Goal: Task Accomplishment & Management: Use online tool/utility

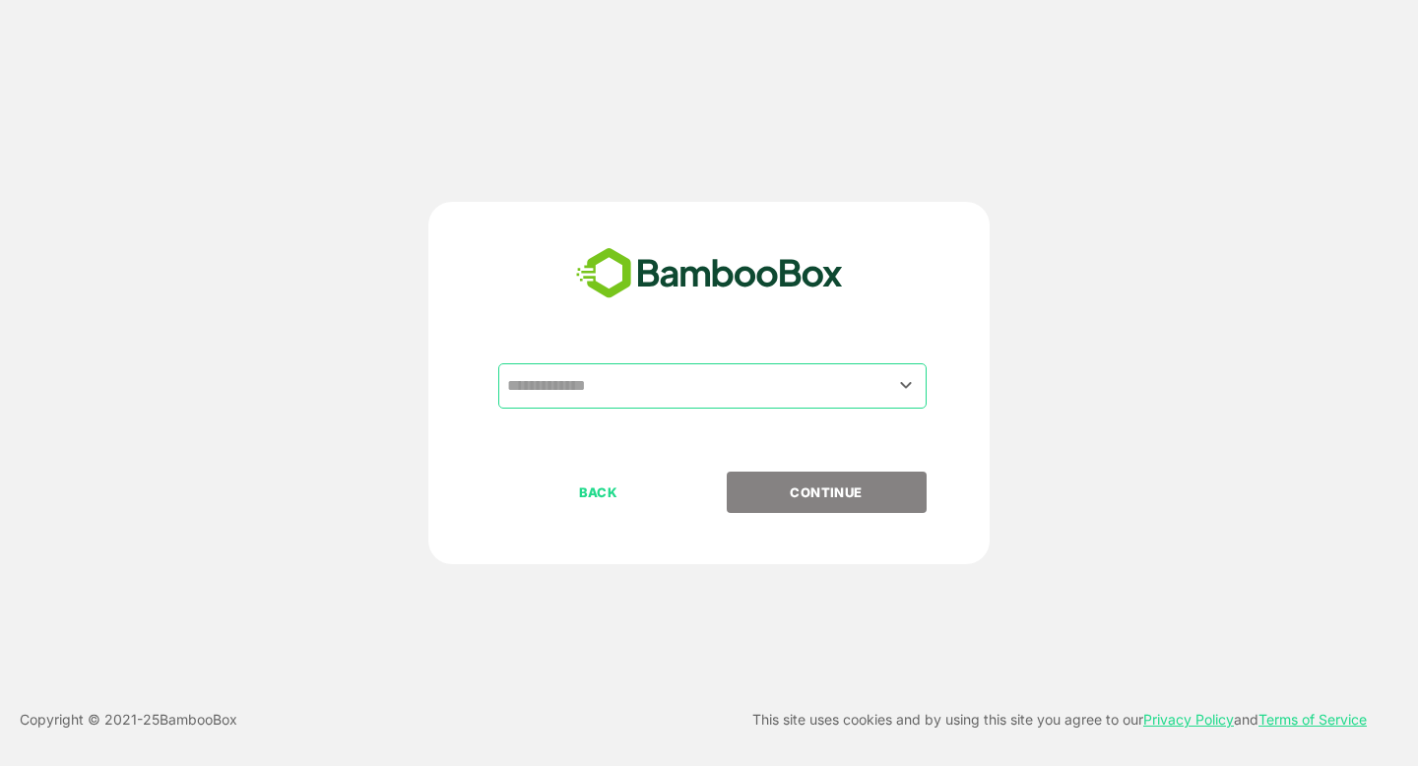
click at [599, 389] on input "text" at bounding box center [712, 385] width 420 height 37
click at [545, 392] on input "text" at bounding box center [712, 385] width 420 height 37
click at [912, 382] on icon "Open" at bounding box center [906, 385] width 24 height 24
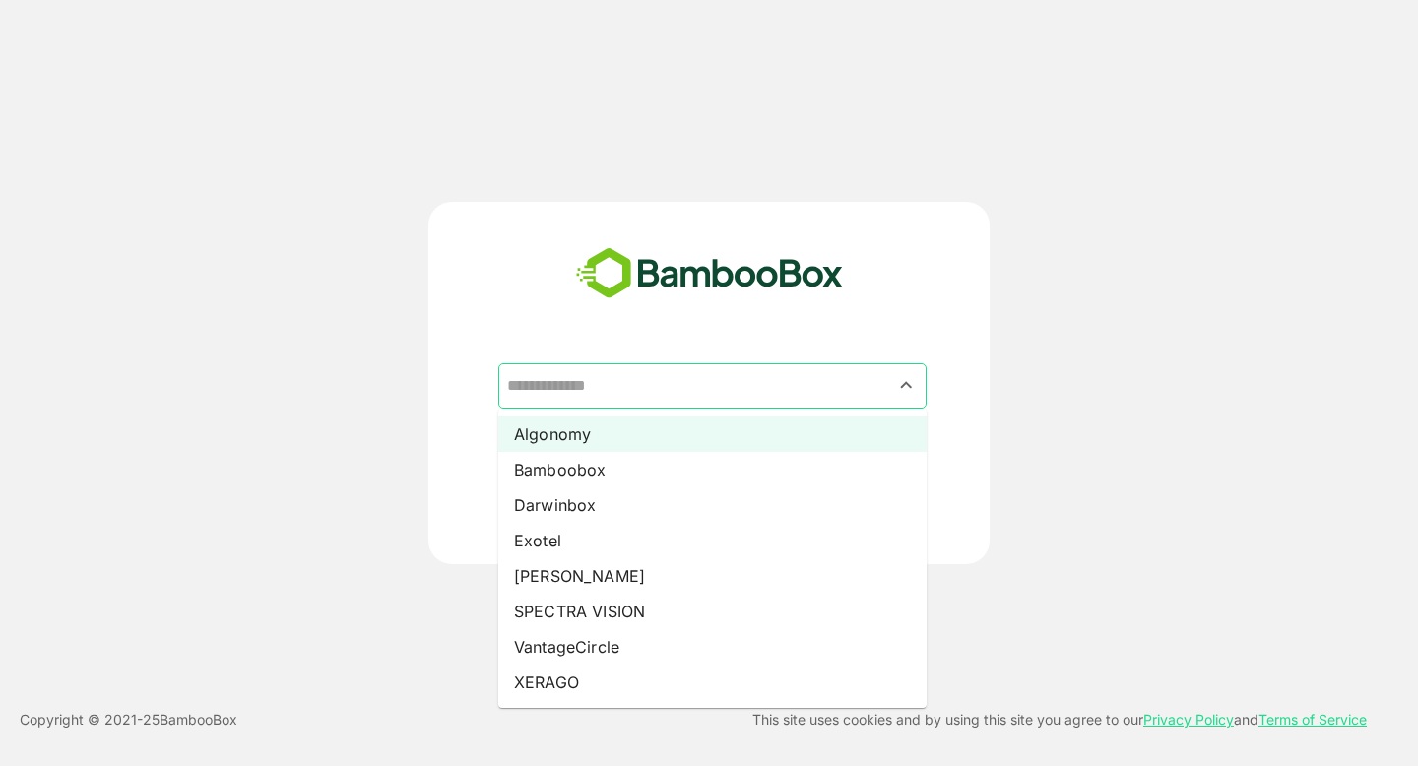
click at [687, 422] on li "Algonomy" at bounding box center [712, 433] width 428 height 35
type input "********"
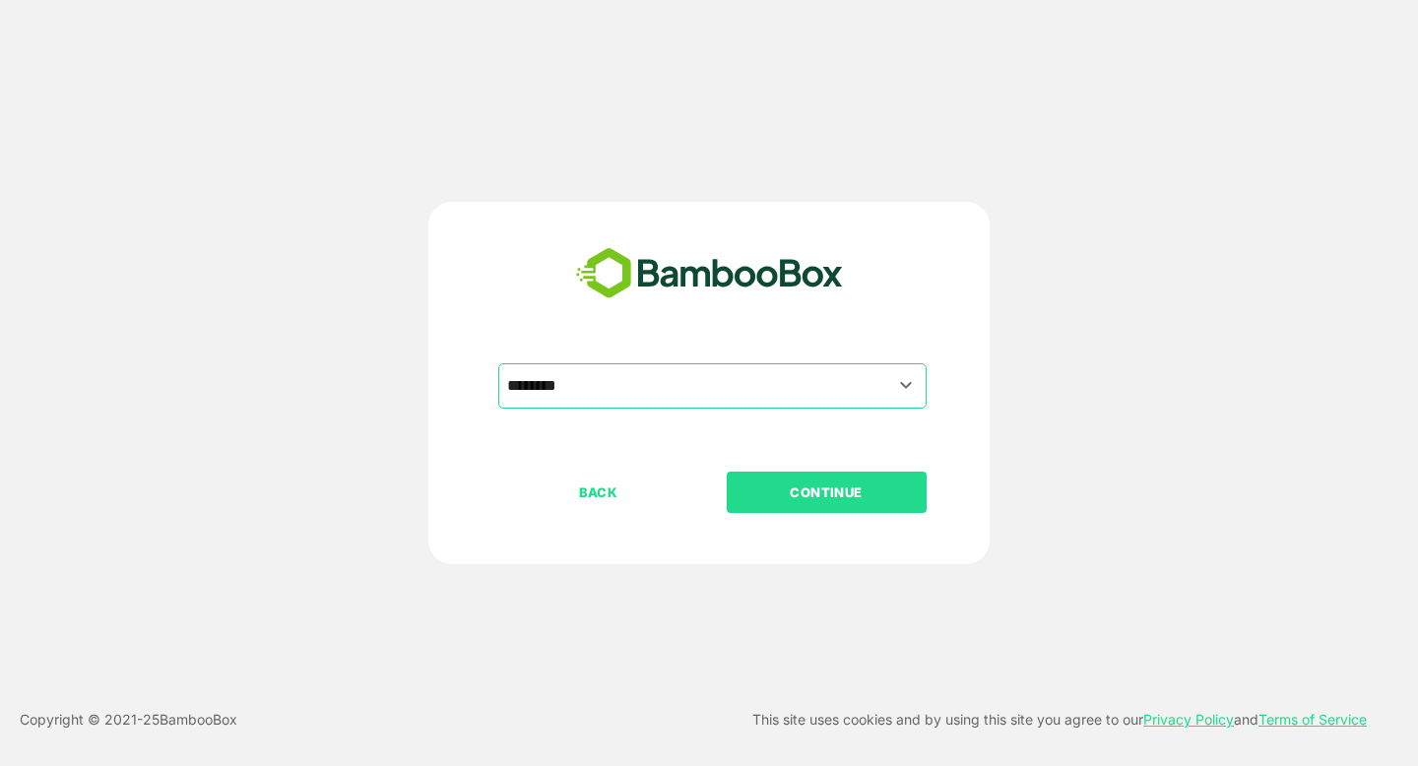
click at [825, 488] on p "CONTINUE" at bounding box center [826, 492] width 197 height 22
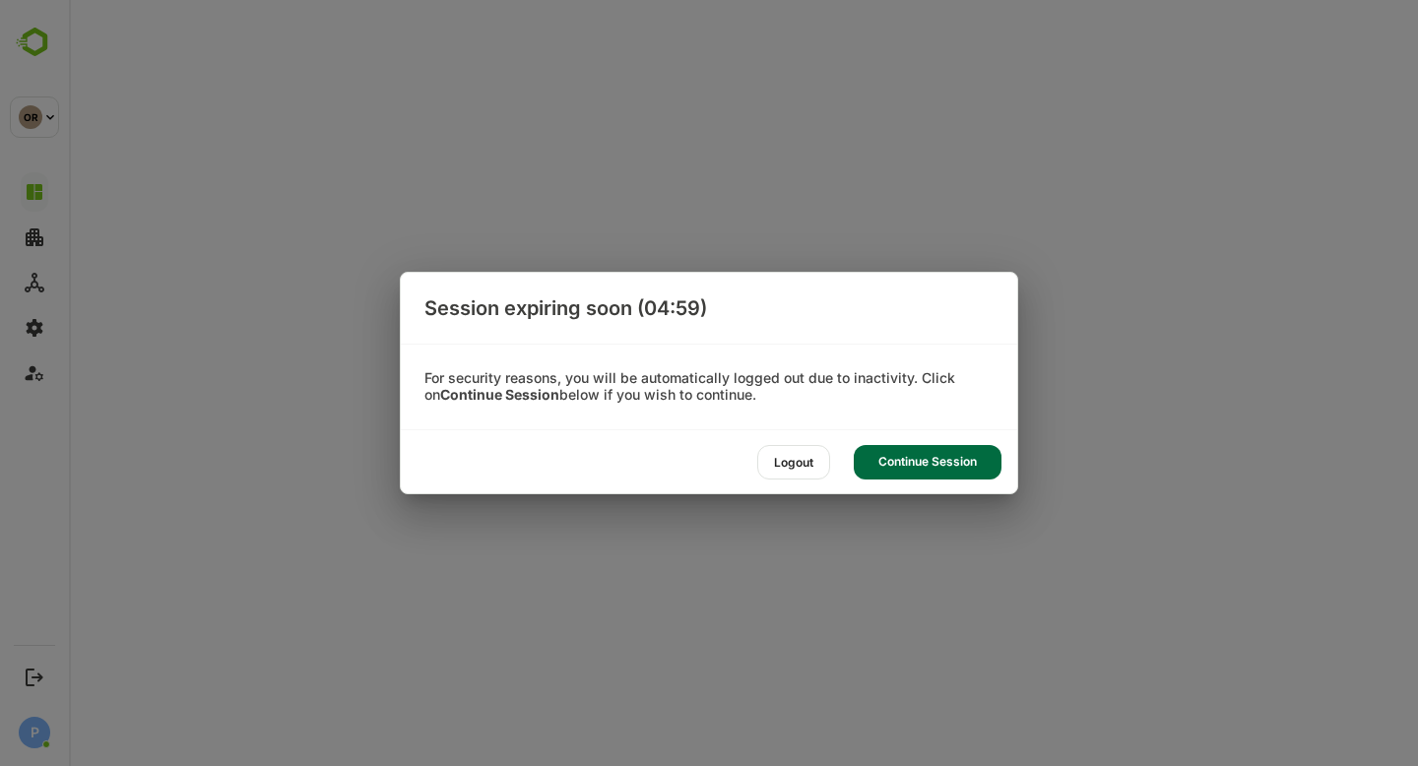
click at [929, 452] on div "Continue Session" at bounding box center [928, 462] width 148 height 34
